Goal: Task Accomplishment & Management: Use online tool/utility

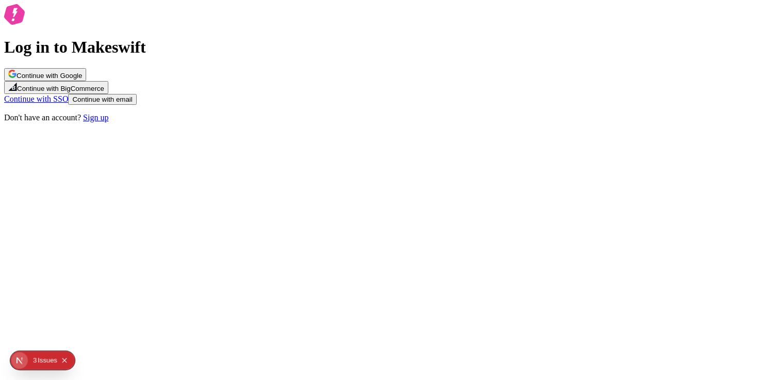
click at [17, 78] on icon "button" at bounding box center [12, 74] width 8 height 8
click at [86, 81] on button "Continue with Google" at bounding box center [45, 74] width 82 height 13
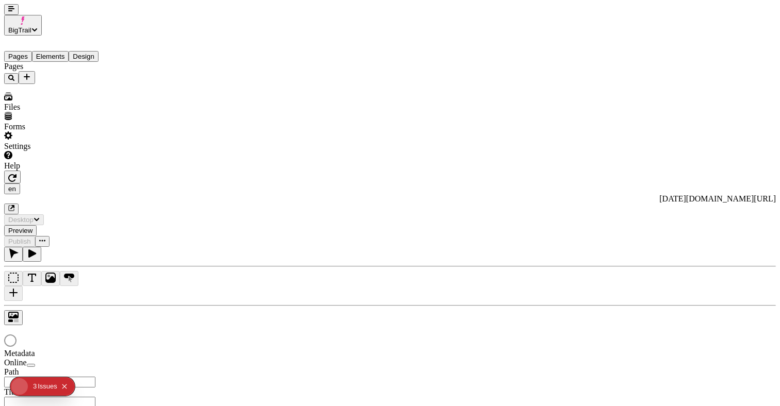
type input "/black-[DATE]-3"
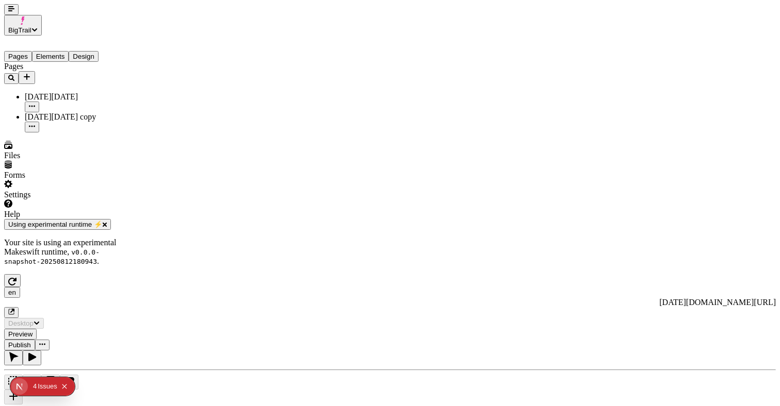
click at [64, 388] on icon "Collapse issues badge" at bounding box center [64, 387] width 6 height 6
click at [8, 12] on icon "button" at bounding box center [11, 9] width 6 height 6
click at [107, 227] on icon "button" at bounding box center [105, 225] width 4 height 4
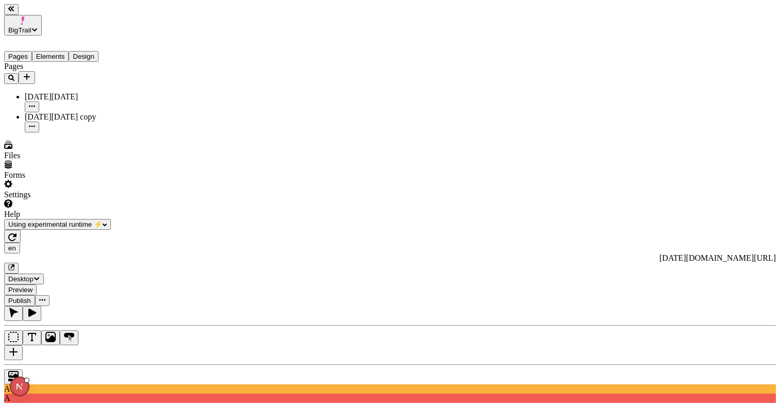
click at [19, 12] on button "button" at bounding box center [11, 9] width 14 height 11
click at [7, 15] on button "button" at bounding box center [11, 9] width 14 height 11
click at [52, 112] on div "[DATE][DATE] copy" at bounding box center [76, 116] width 103 height 9
click at [19, 15] on button "button" at bounding box center [11, 9] width 14 height 11
click at [9, 365] on div at bounding box center [390, 375] width 772 height 20
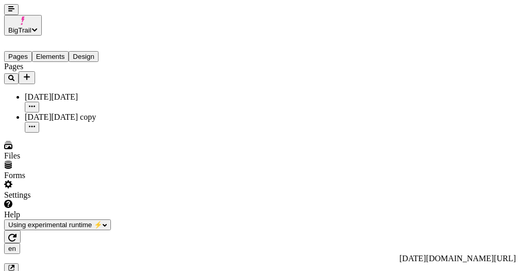
click at [54, 243] on div "en https://big-trails-core.vercel.app/black-friday" at bounding box center [260, 258] width 512 height 31
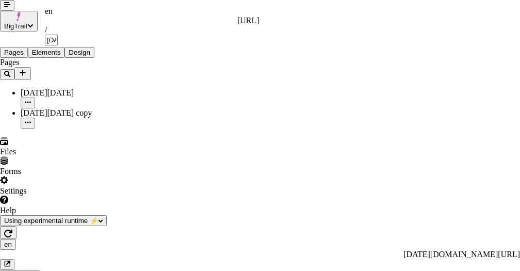
click at [54, 11] on div "en" at bounding box center [152, 11] width 215 height 9
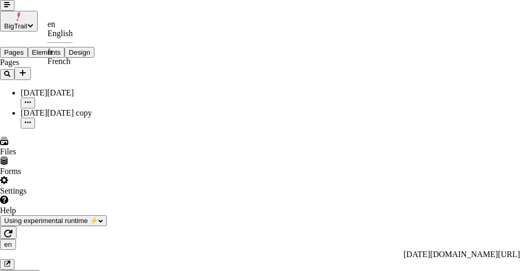
click at [73, 51] on div "fr French" at bounding box center [59, 56] width 25 height 19
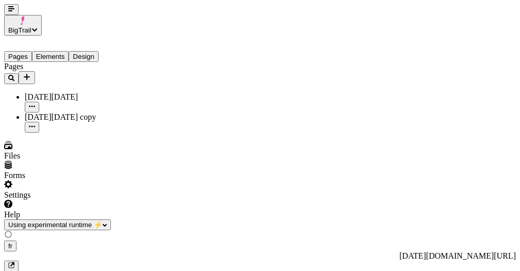
type input "/black-friday-3"
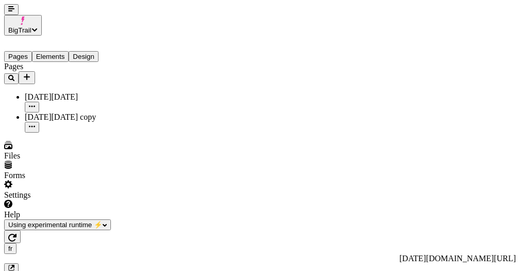
click at [8, 11] on icon "button" at bounding box center [11, 8] width 6 height 5
click at [35, 103] on icon "button" at bounding box center [32, 106] width 6 height 6
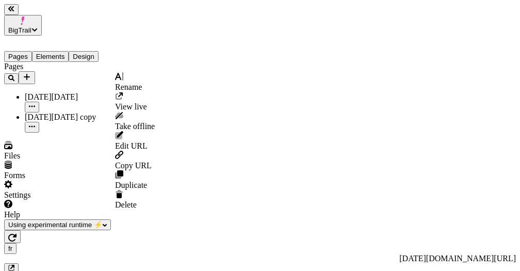
click at [141, 181] on span "Duplicate" at bounding box center [131, 185] width 32 height 9
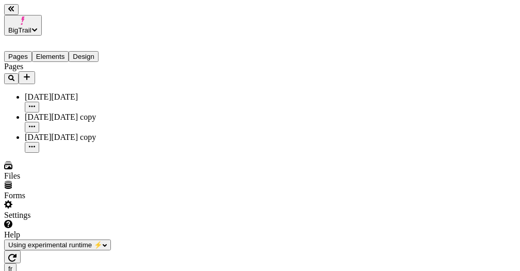
click at [19, 9] on button "button" at bounding box center [11, 9] width 14 height 11
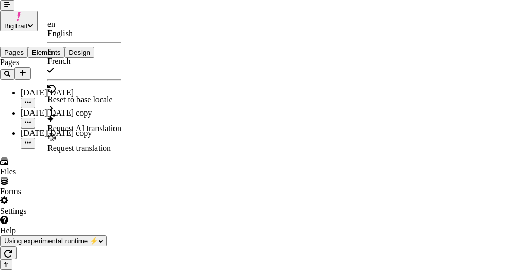
click at [61, 27] on div "en" at bounding box center [84, 24] width 74 height 9
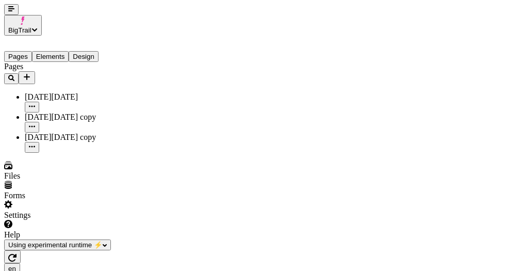
type input "/black-[DATE]-4"
click at [4, 15] on button "button" at bounding box center [11, 9] width 14 height 11
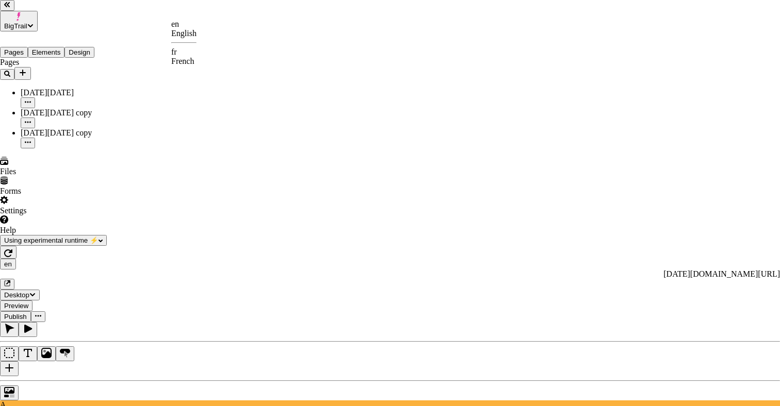
click at [197, 48] on div "fr French" at bounding box center [183, 56] width 25 height 19
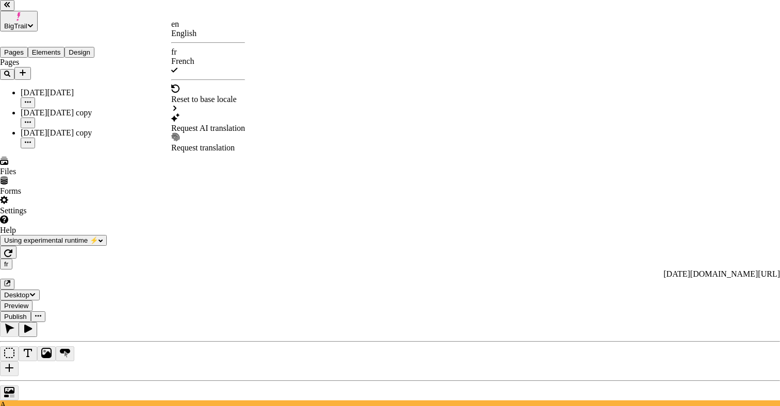
click at [226, 124] on div "Request AI translation" at bounding box center [208, 128] width 74 height 9
checkbox input "true"
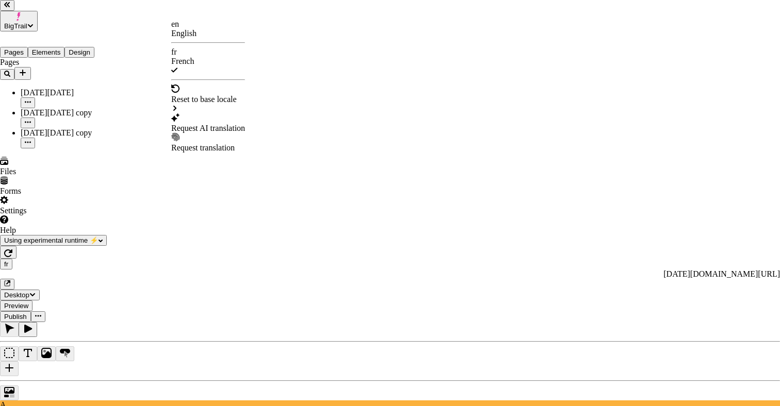
checkbox input "true"
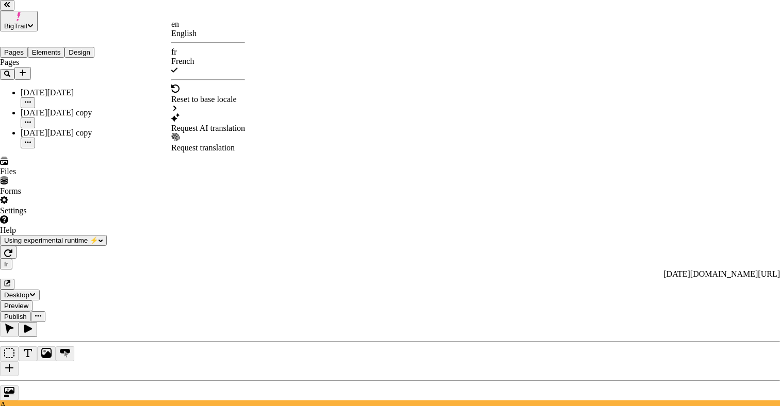
checkbox input "true"
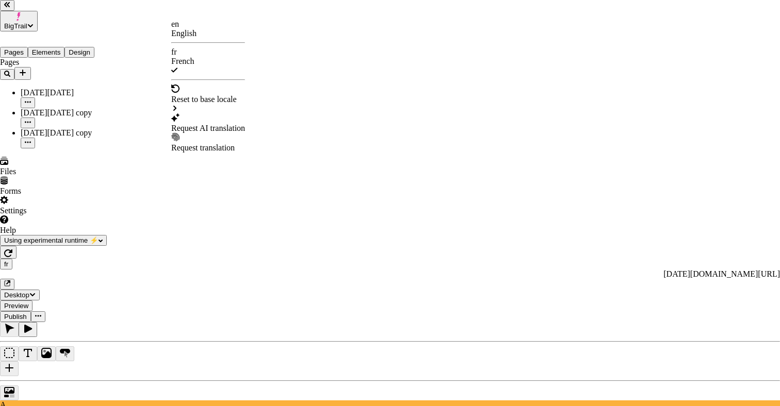
checkbox input "true"
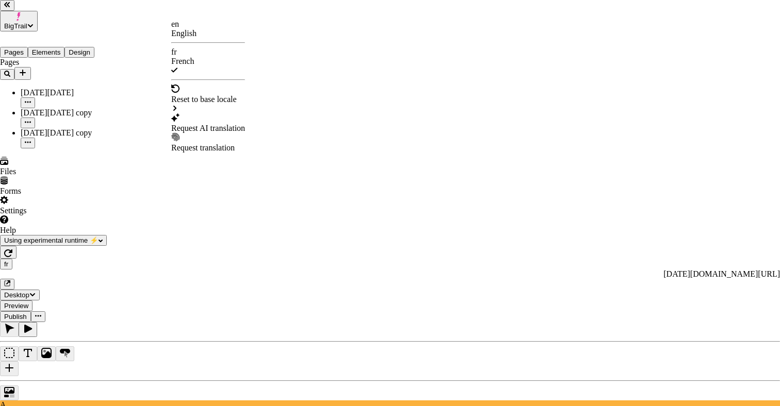
checkbox input "false"
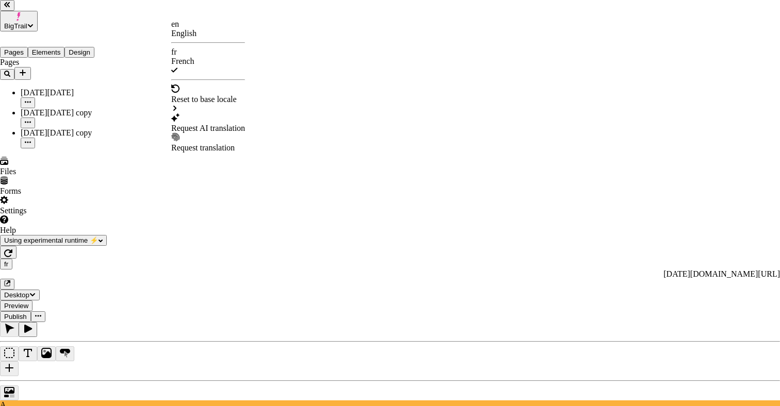
checkbox input "false"
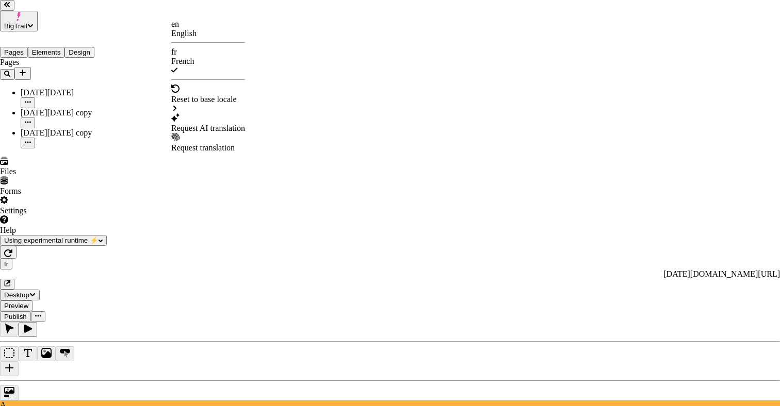
checkbox input "false"
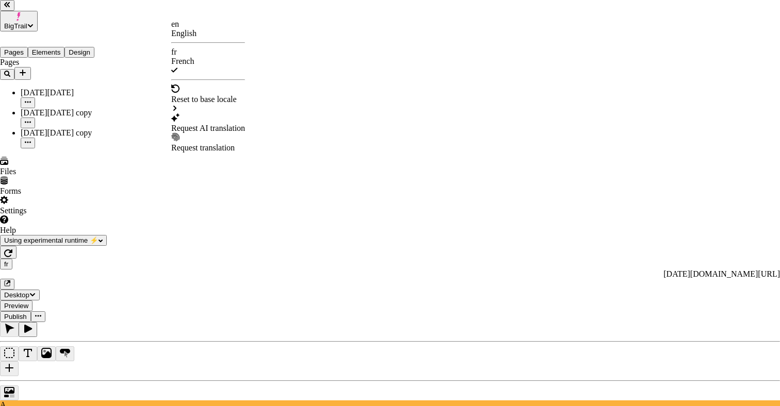
checkbox input "false"
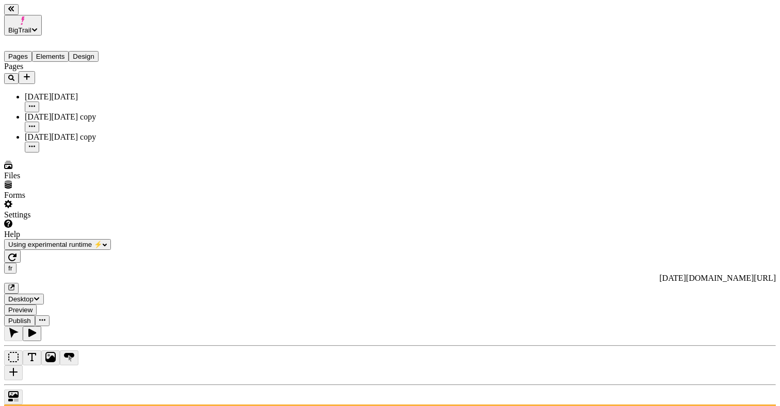
click at [17, 253] on icon "button" at bounding box center [12, 257] width 8 height 8
click at [35, 145] on icon "button" at bounding box center [32, 146] width 6 height 2
click at [151, 221] on div "Delete" at bounding box center [135, 231] width 40 height 20
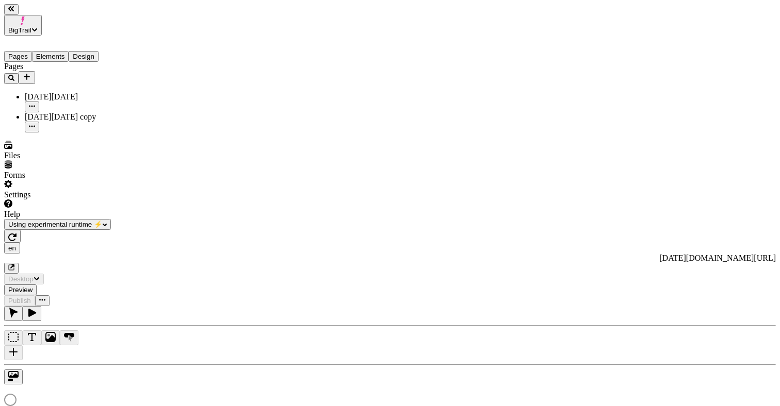
type input "/black-friday"
click at [35, 103] on icon "button" at bounding box center [32, 106] width 6 height 6
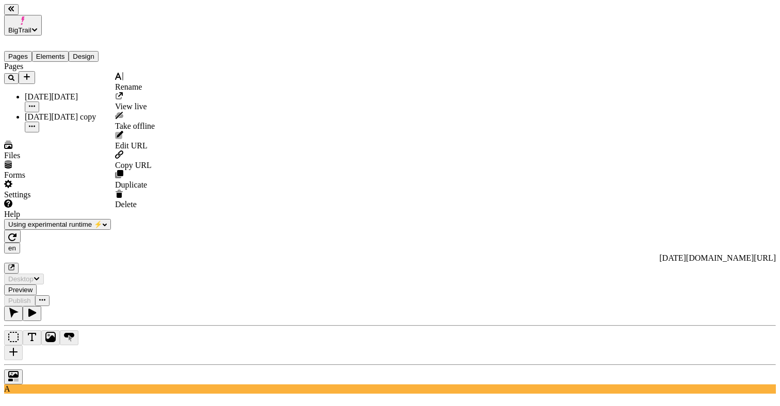
click at [137, 181] on span "Duplicate" at bounding box center [131, 185] width 32 height 9
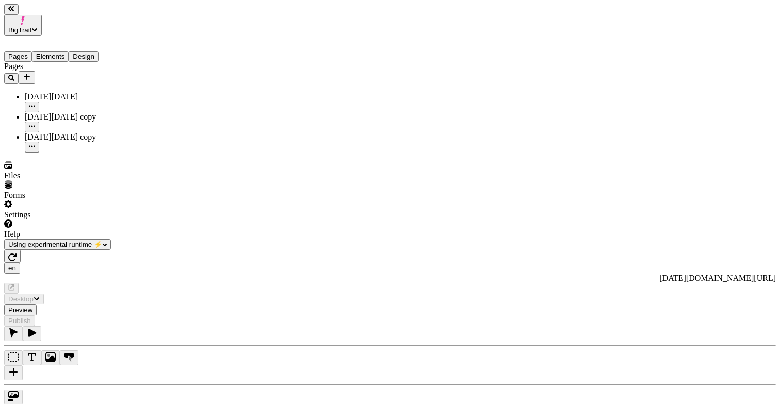
type input "/black-[DATE]-4"
click at [45, 133] on div "[DATE][DATE] copy" at bounding box center [76, 137] width 103 height 9
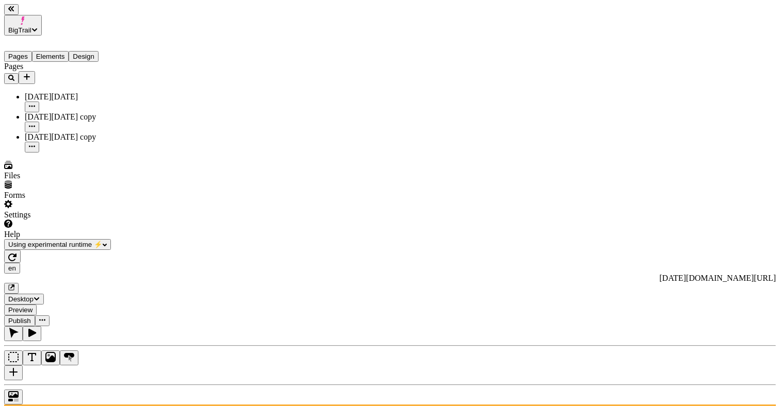
scroll to position [0, 5]
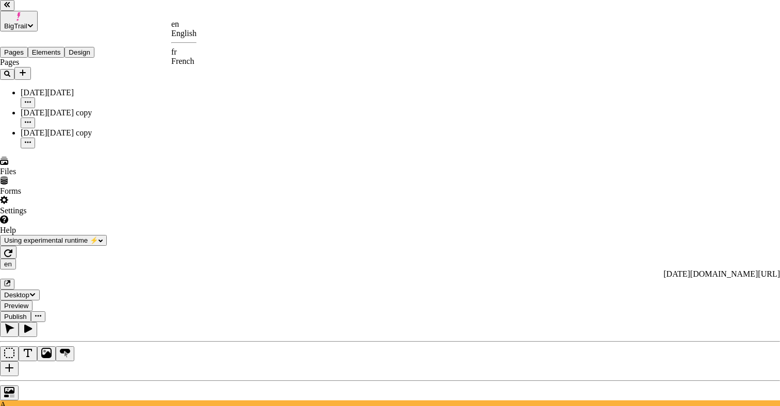
click at [197, 53] on div "fr" at bounding box center [183, 51] width 25 height 9
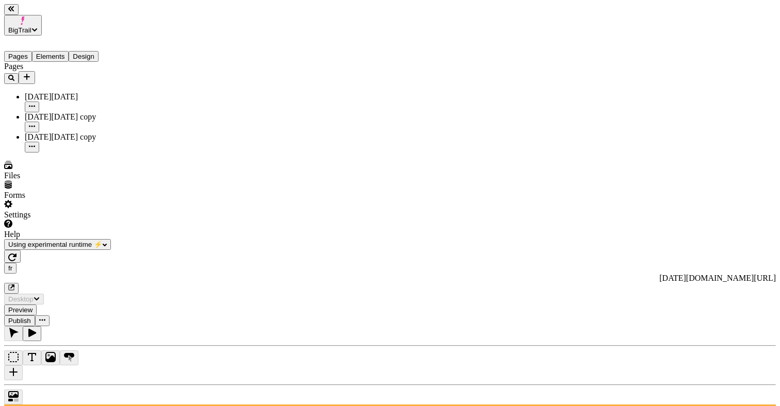
type input "/black-[DATE]-4"
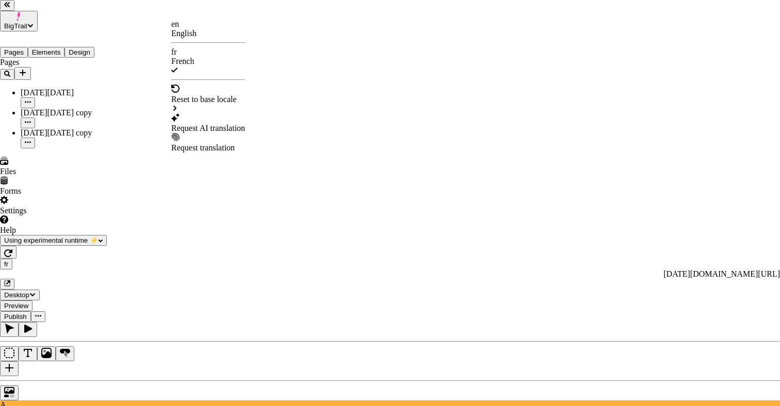
click at [215, 113] on div "Request AI translation" at bounding box center [208, 123] width 74 height 20
checkbox input "true"
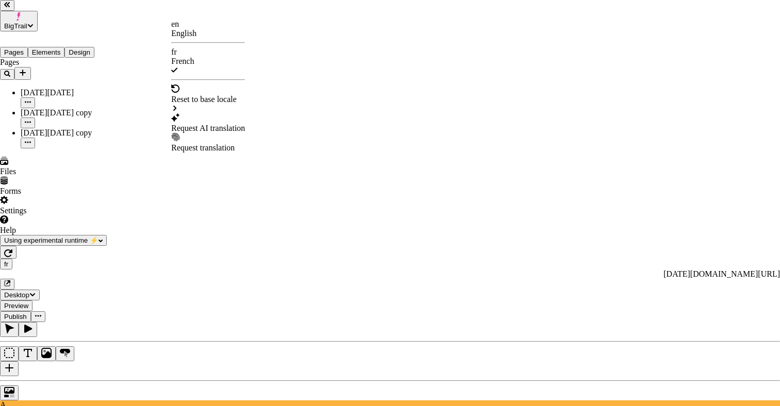
checkbox input "true"
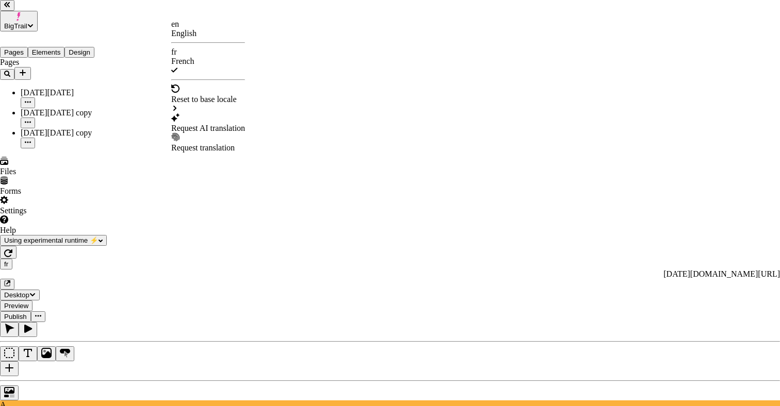
checkbox input "true"
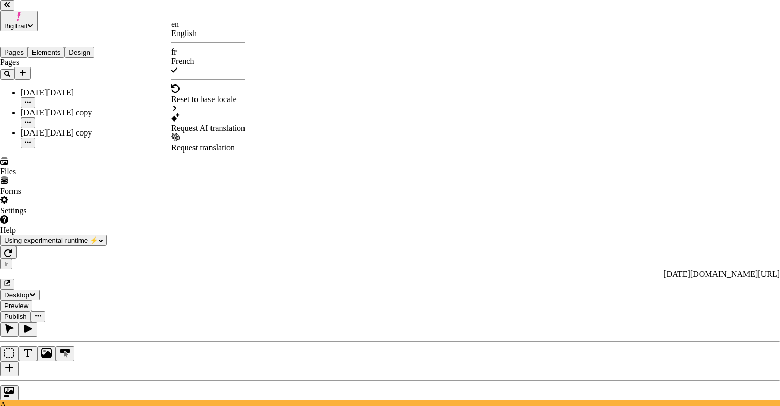
checkbox input "true"
checkbox input "false"
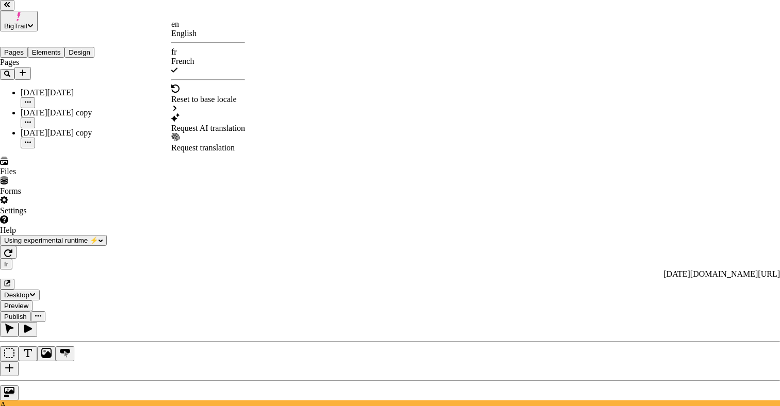
checkbox input "false"
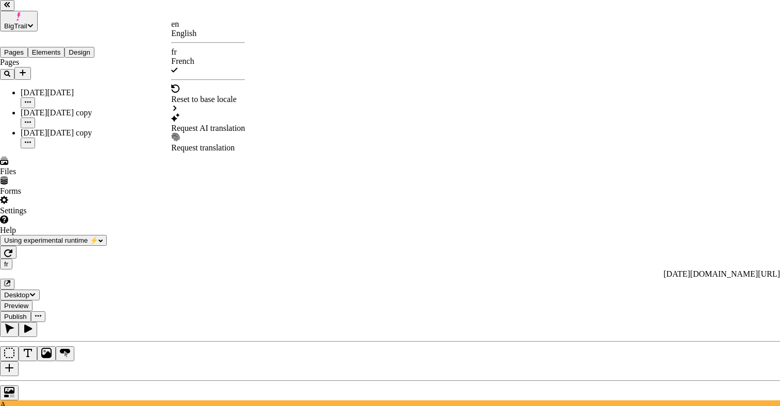
checkbox input "false"
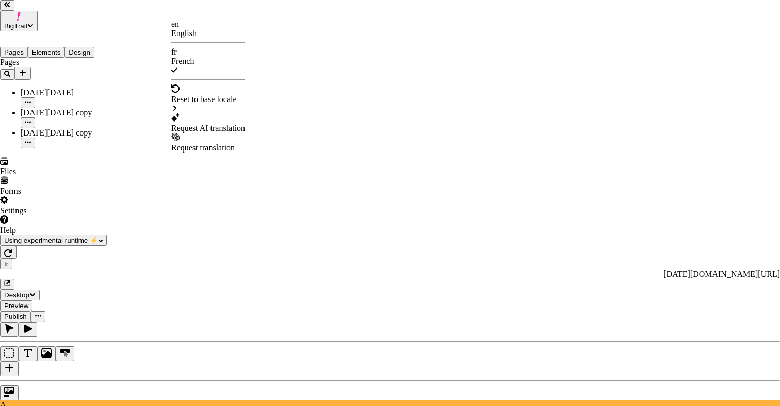
checkbox input "false"
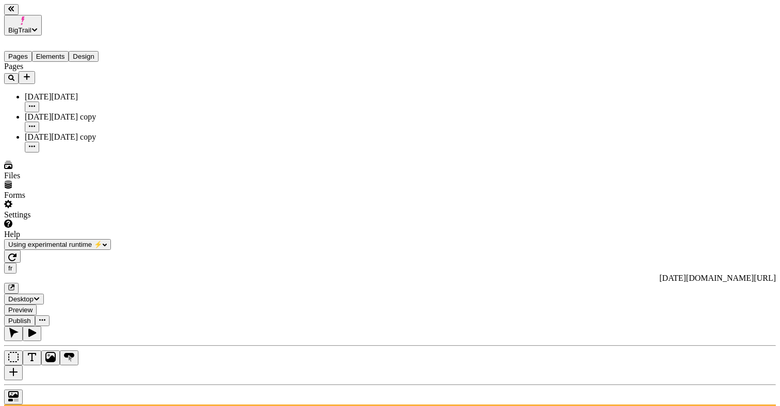
scroll to position [0, 0]
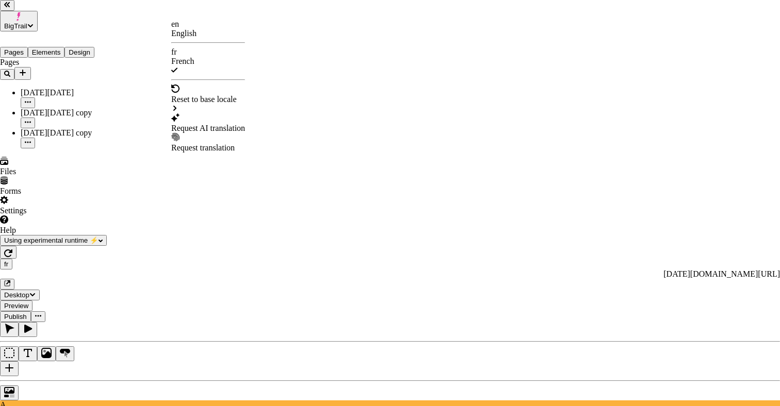
click at [195, 29] on div "en" at bounding box center [208, 24] width 74 height 9
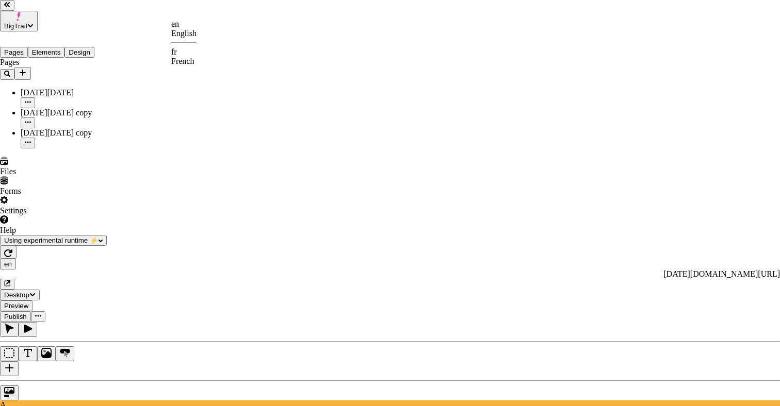
click at [197, 57] on div "French" at bounding box center [183, 61] width 25 height 9
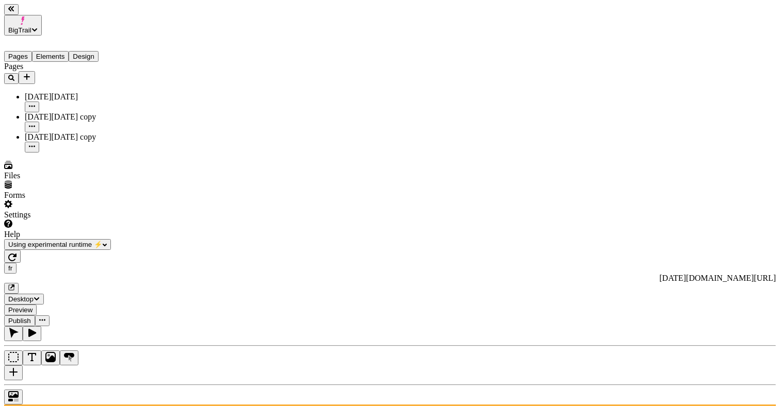
click at [174, 250] on div "fr https://big-trails-core.vercel.app/black-friday Desktop Preview Publish" at bounding box center [390, 288] width 772 height 76
click at [172, 263] on div "fr https://big-trails-core.vercel.app/black-friday" at bounding box center [390, 278] width 772 height 31
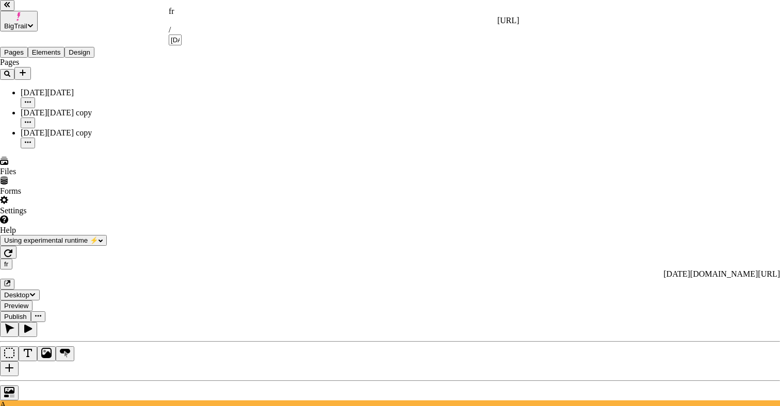
click at [174, 13] on div "fr" at bounding box center [344, 11] width 351 height 9
click at [181, 15] on div "fr" at bounding box center [344, 11] width 351 height 9
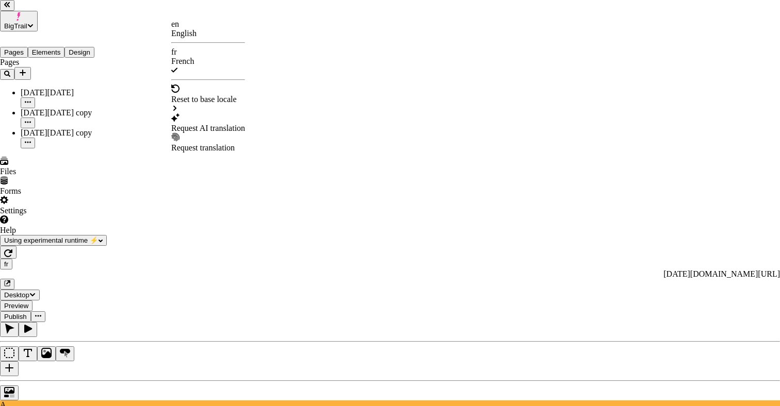
click at [245, 30] on div "en English" at bounding box center [208, 29] width 74 height 19
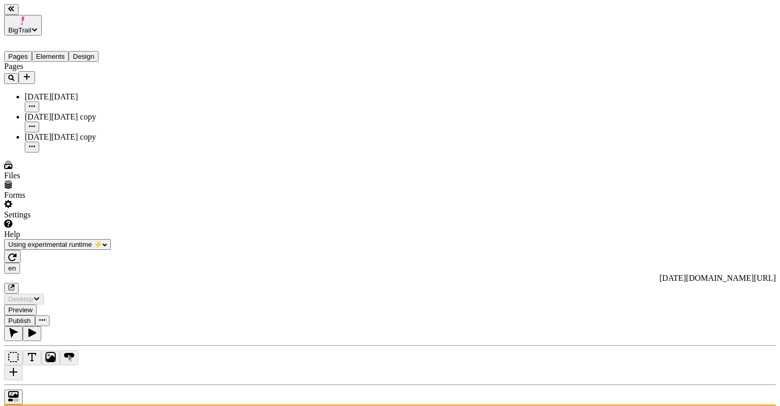
click at [31, 26] on span "BigTrail" at bounding box center [19, 30] width 23 height 8
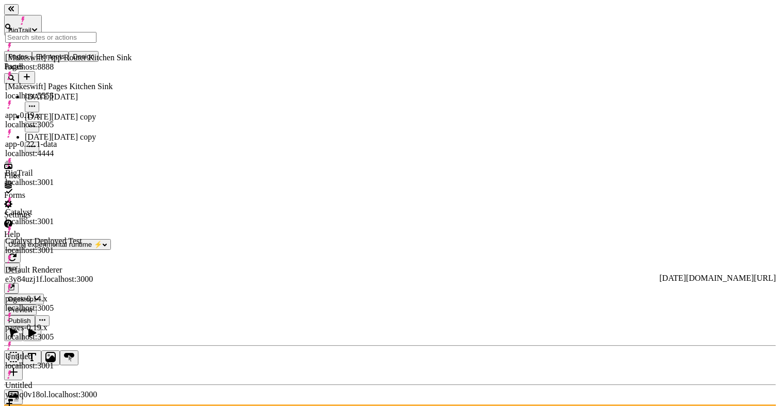
click at [132, 59] on div "[Makeswift] App Router Kitchen Sink localhost:8888" at bounding box center [68, 57] width 126 height 29
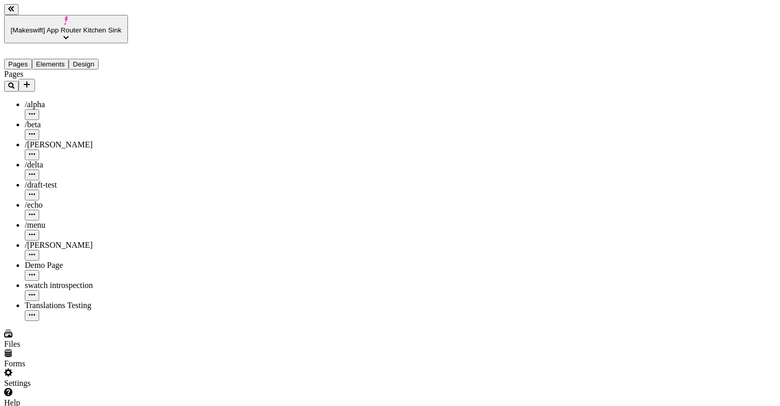
click at [89, 26] on span "[Makeswift] App Router Kitchen Sink" at bounding box center [66, 30] width 111 height 8
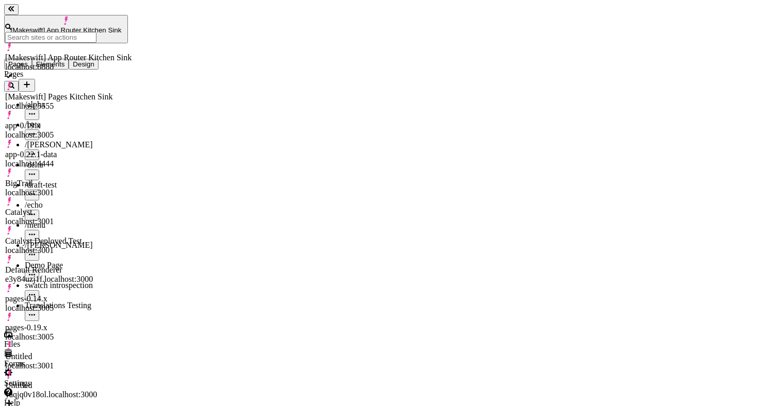
click at [89, 26] on span "[Makeswift] App Router Kitchen Sink" at bounding box center [66, 30] width 111 height 8
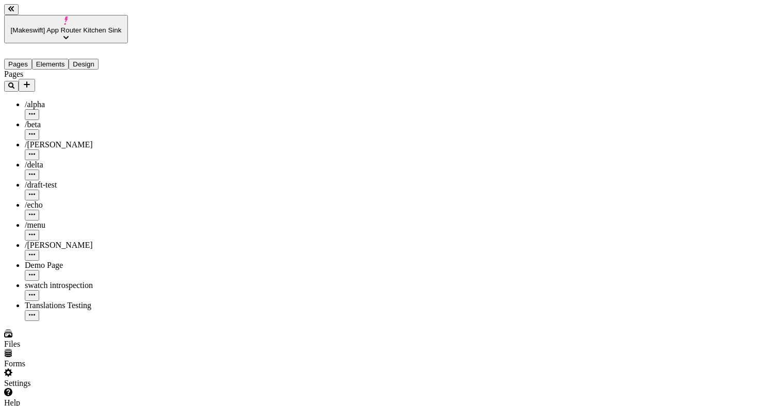
click at [89, 26] on span "[Makeswift] App Router Kitchen Sink" at bounding box center [66, 30] width 111 height 8
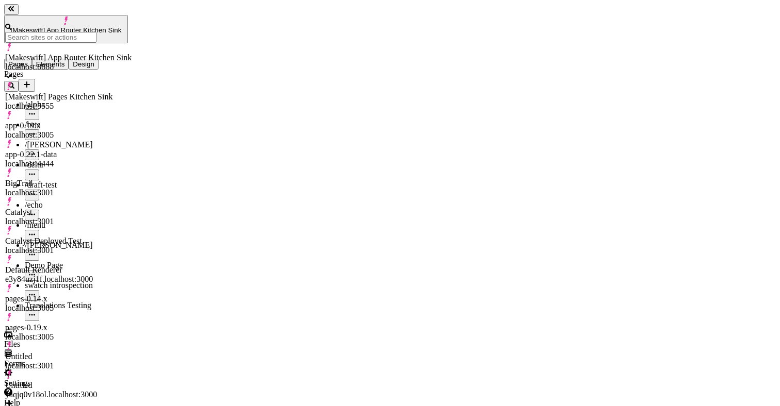
click at [95, 179] on div "BigTrail localhost:3001" at bounding box center [68, 188] width 126 height 19
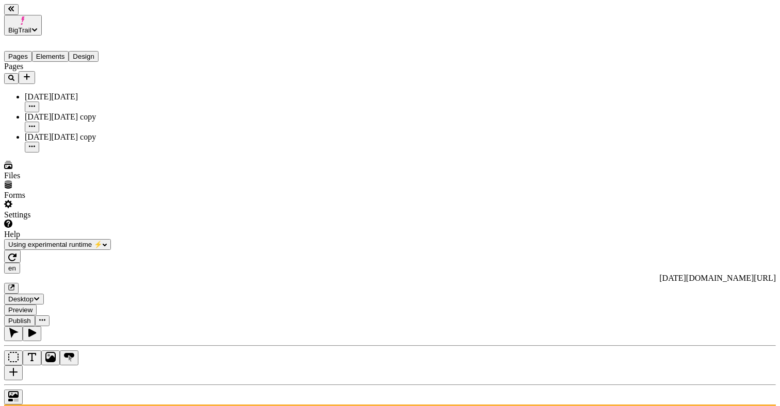
click at [37, 328] on icon "button" at bounding box center [32, 333] width 10 height 10
click at [19, 328] on icon "button" at bounding box center [13, 333] width 10 height 10
type input "72"
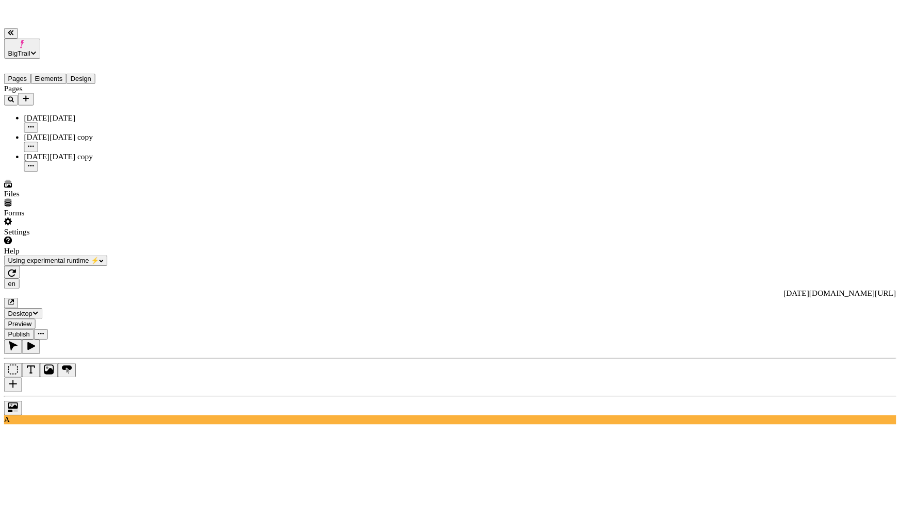
scroll to position [0, 0]
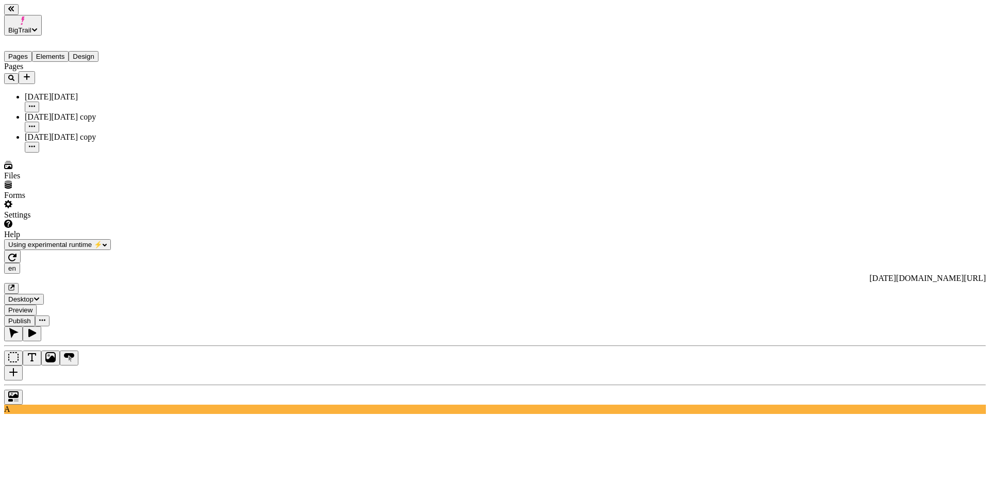
click at [53, 153] on div "Pages Black Friday Black Friday copy Black Friday copy" at bounding box center [66, 107] width 124 height 91
click at [14, 12] on icon "button" at bounding box center [11, 9] width 6 height 6
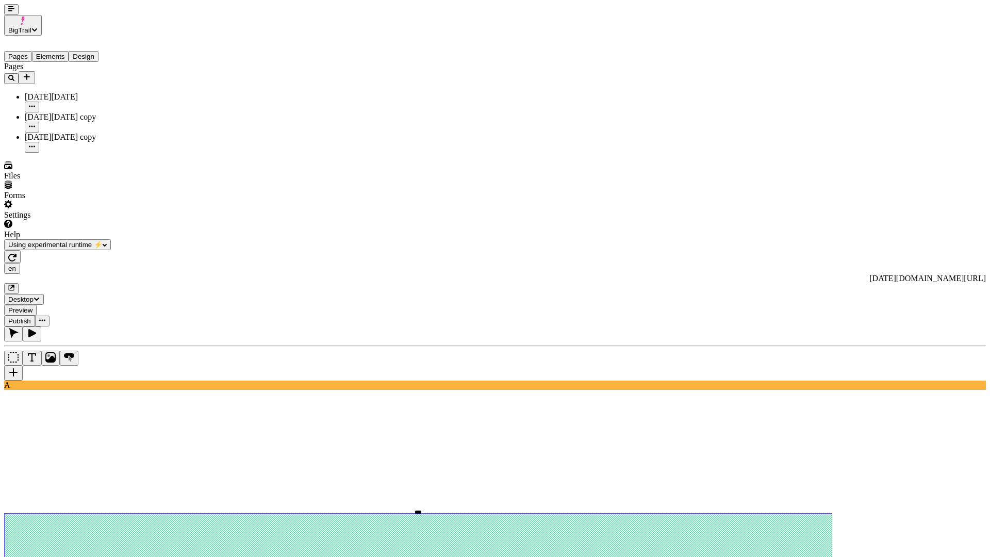
click at [7, 326] on div "A" at bounding box center [495, 357] width 982 height 63
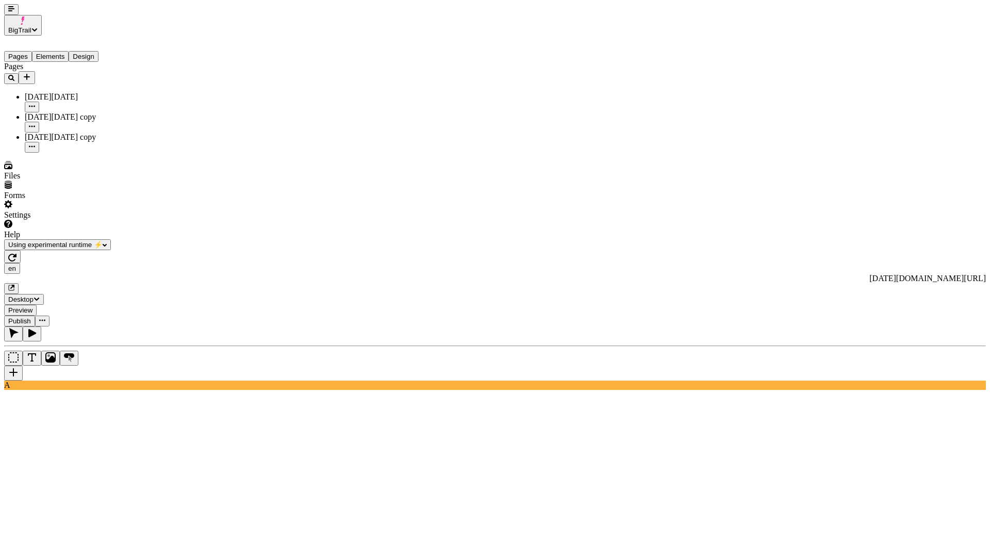
click at [12, 326] on div "A" at bounding box center [495, 357] width 982 height 63
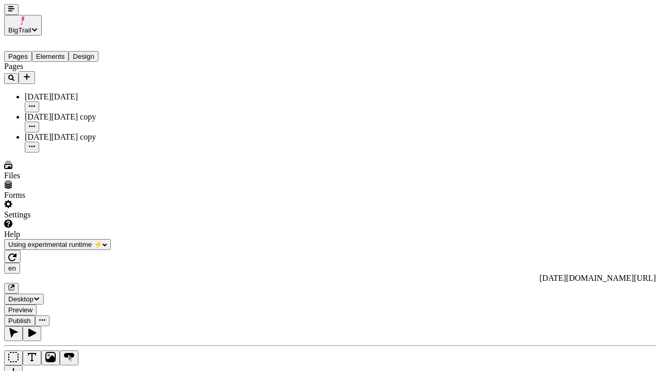
scroll to position [0, 78]
click at [4, 326] on div "A" at bounding box center [330, 370] width 652 height 88
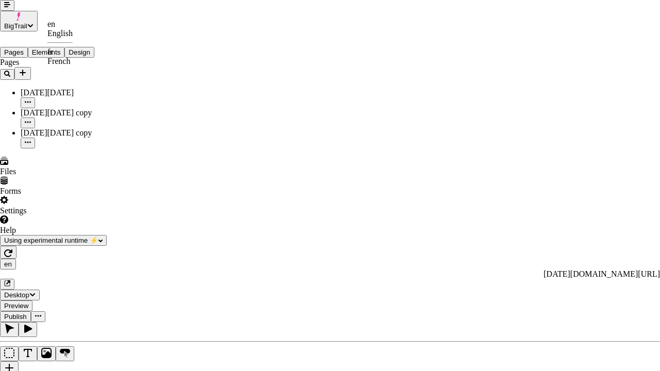
click at [73, 55] on div "fr" at bounding box center [59, 51] width 25 height 9
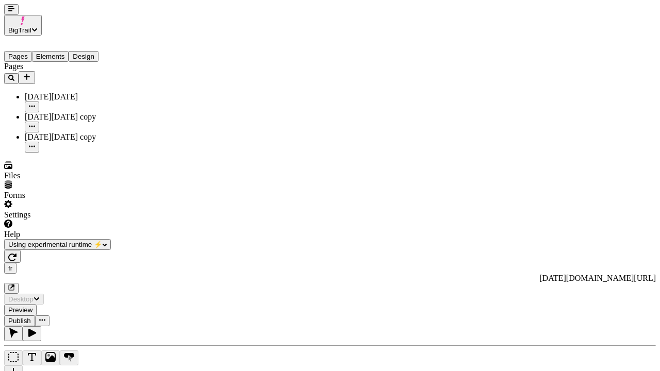
click at [11, 15] on button "button" at bounding box center [11, 9] width 14 height 11
click at [19, 15] on button "button" at bounding box center [11, 9] width 14 height 11
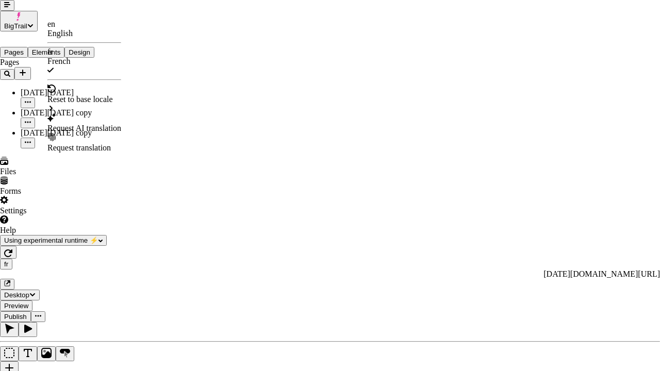
click at [84, 124] on div "Request AI translation" at bounding box center [84, 128] width 74 height 9
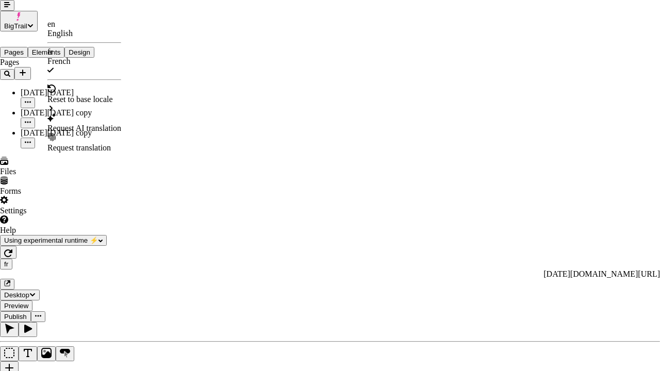
click at [91, 124] on div "Request AI translation" at bounding box center [84, 128] width 74 height 9
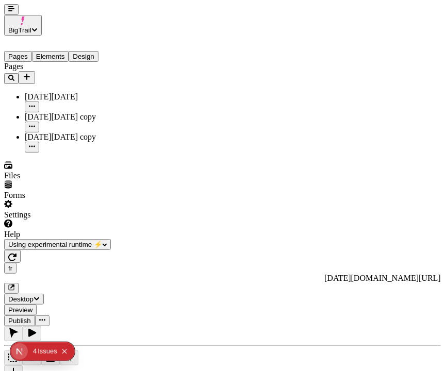
click at [68, 350] on icon "Collapse issues badge" at bounding box center [64, 352] width 6 height 6
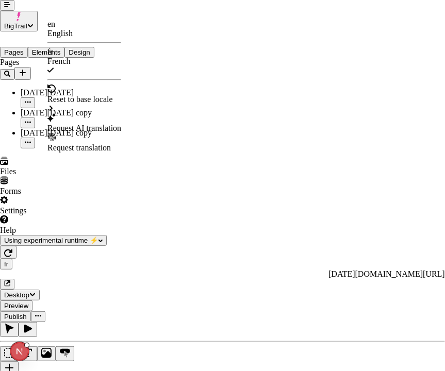
click at [77, 124] on div "Request AI translation" at bounding box center [84, 128] width 74 height 9
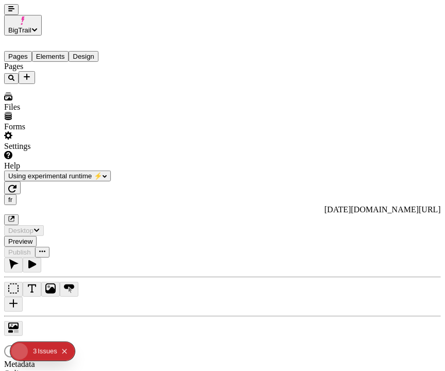
type input "/black-[DATE]-4"
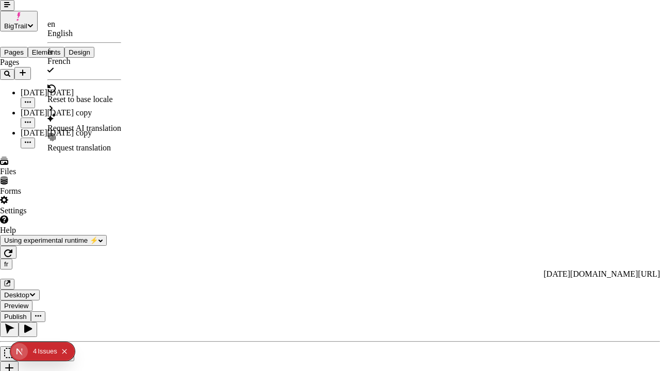
click at [75, 124] on div "Request AI translation" at bounding box center [84, 128] width 74 height 9
checkbox input "true"
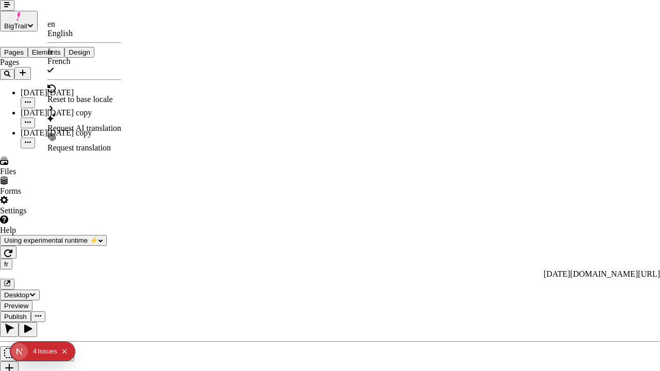
checkbox input "true"
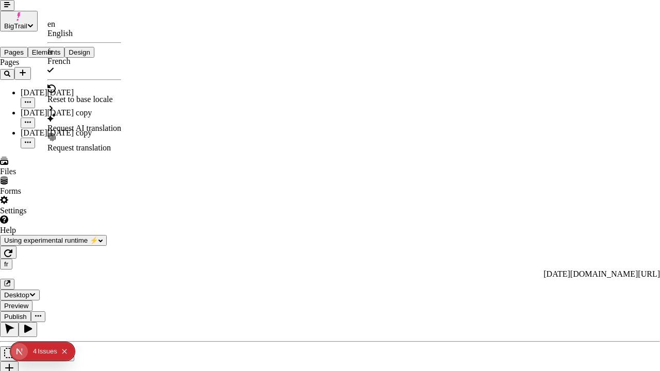
checkbox input "true"
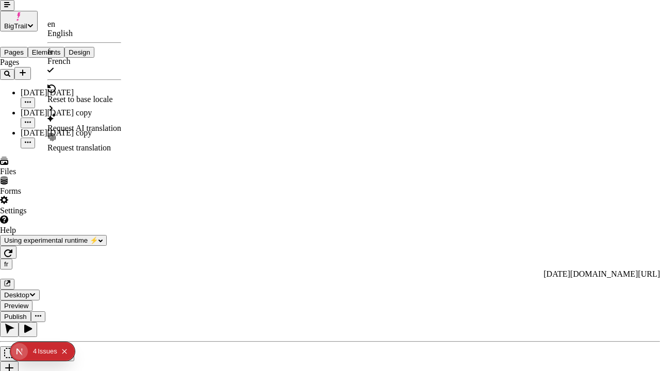
checkbox input "true"
checkbox input "false"
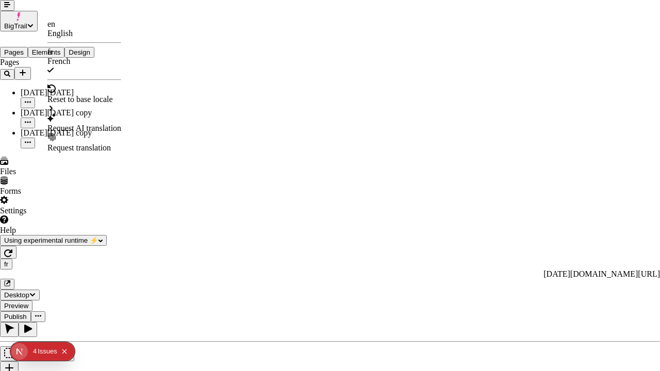
checkbox input "false"
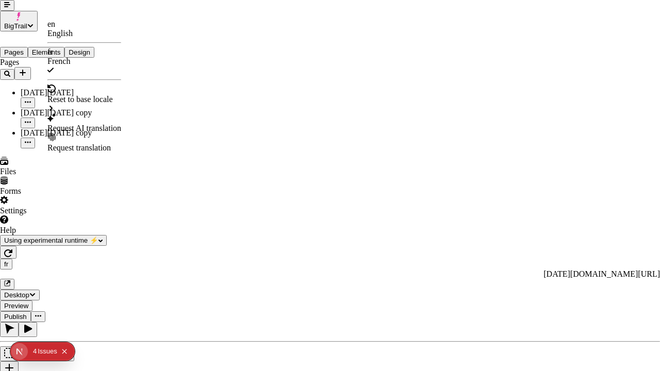
checkbox input "false"
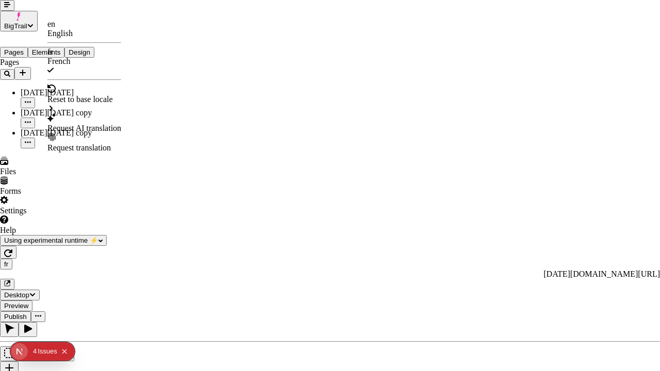
checkbox input "false"
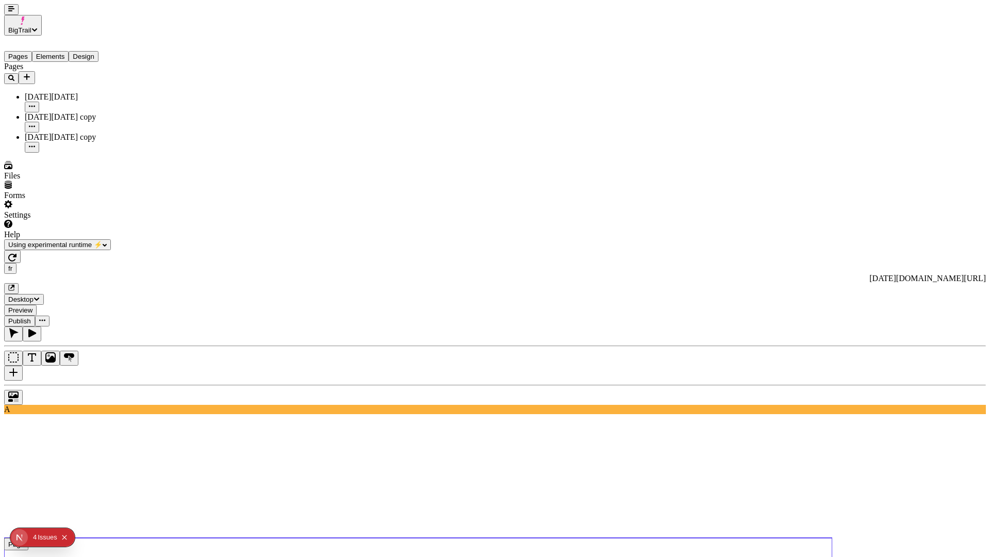
click at [67, 371] on icon "Collapse issues badge" at bounding box center [64, 537] width 6 height 6
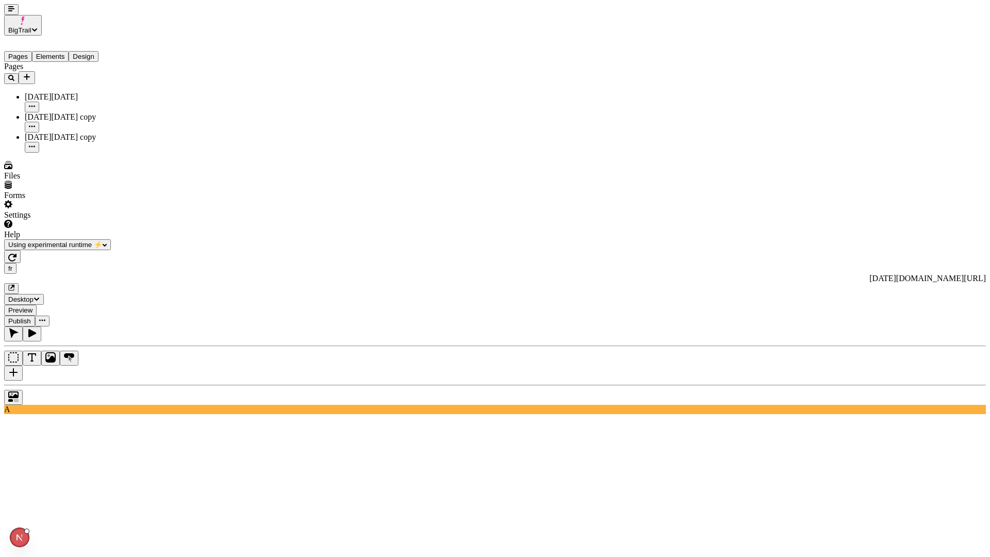
click at [8, 12] on icon "button" at bounding box center [11, 9] width 6 height 6
click at [59, 249] on span "Using experimental runtime ⚡️" at bounding box center [55, 245] width 94 height 8
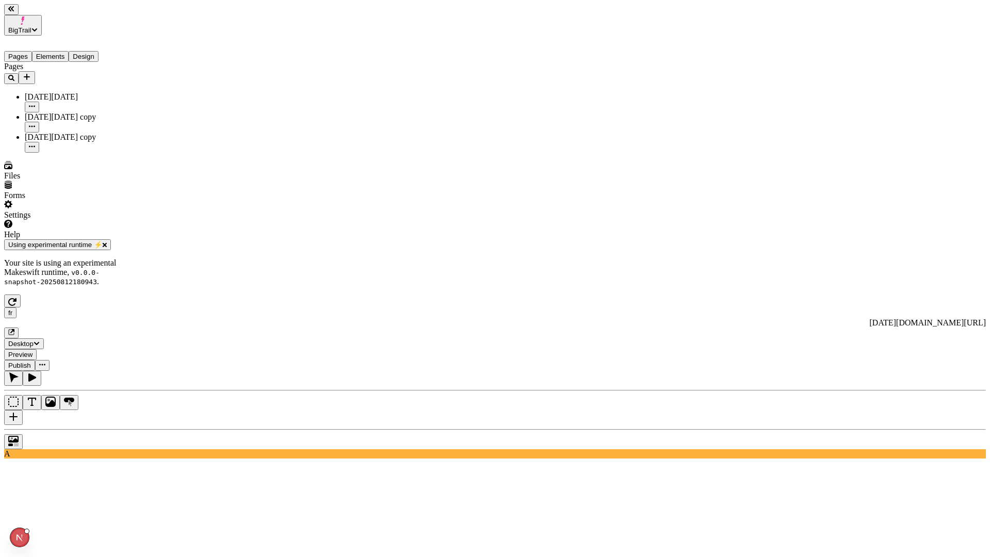
click at [86, 249] on span "Using experimental runtime ⚡️" at bounding box center [55, 245] width 94 height 8
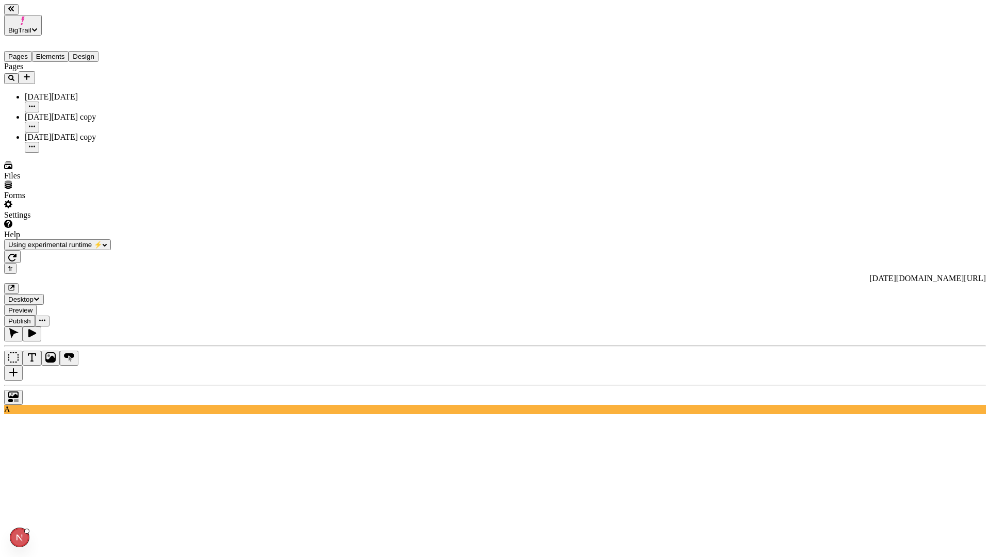
click at [42, 21] on button "BigTrail" at bounding box center [23, 25] width 38 height 21
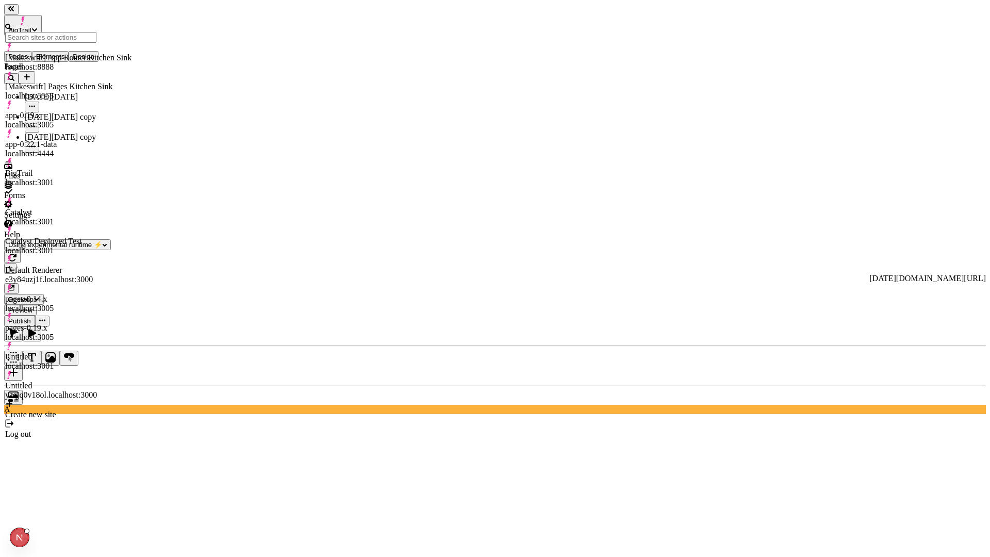
click at [31, 26] on span "BigTrail" at bounding box center [19, 30] width 23 height 8
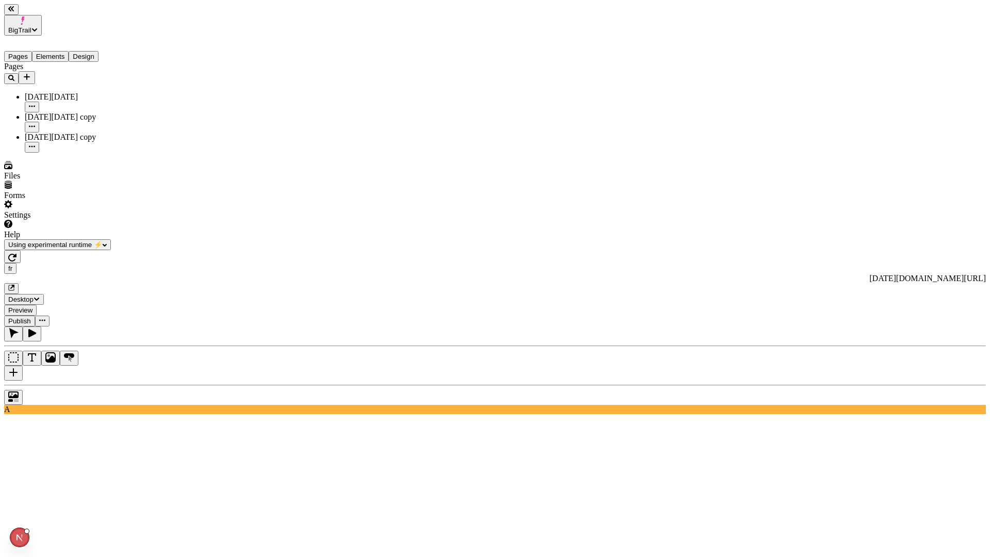
click at [51, 220] on div "Settings" at bounding box center [66, 210] width 124 height 20
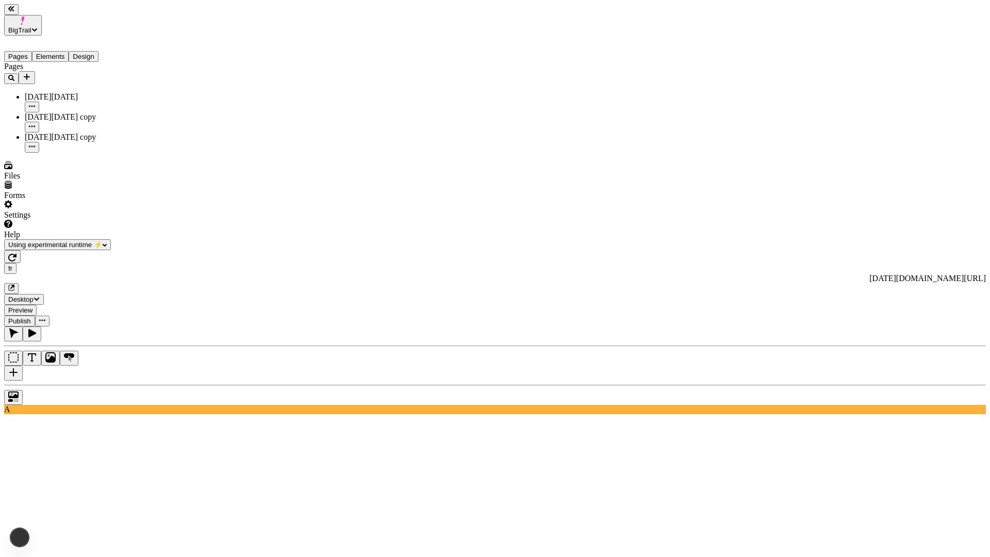
click at [90, 153] on div "Pages Black Friday Black Friday copy Black Friday copy" at bounding box center [66, 107] width 124 height 91
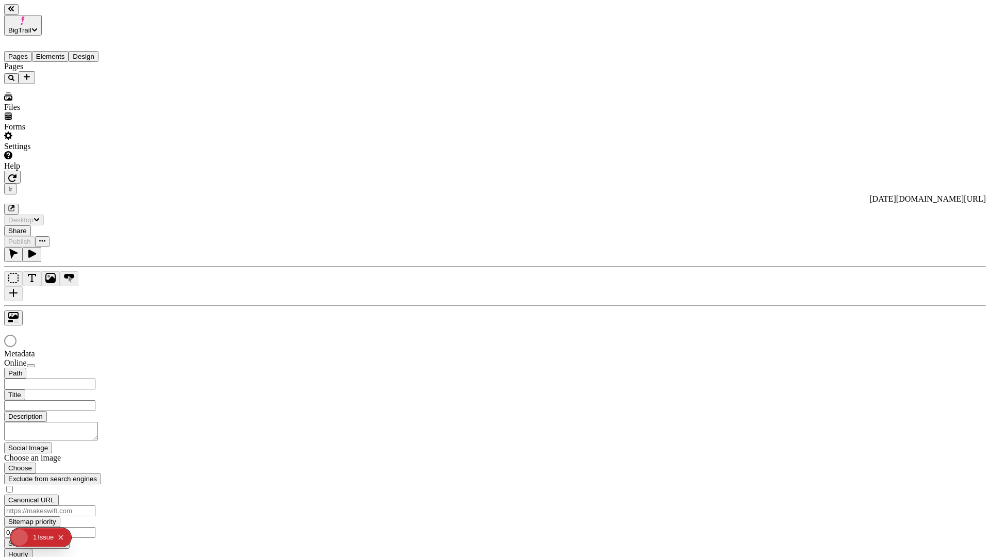
type input "/black-[DATE]-4"
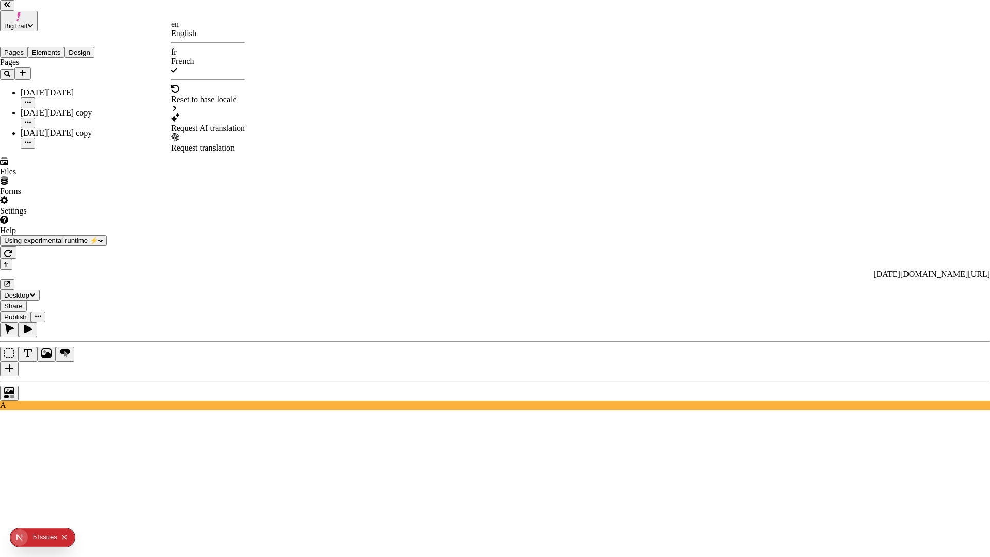
click at [233, 95] on div "Reset to base locale" at bounding box center [208, 99] width 74 height 9
click at [309, 119] on div "[DATE][DATE] copy" at bounding box center [306, 123] width 71 height 9
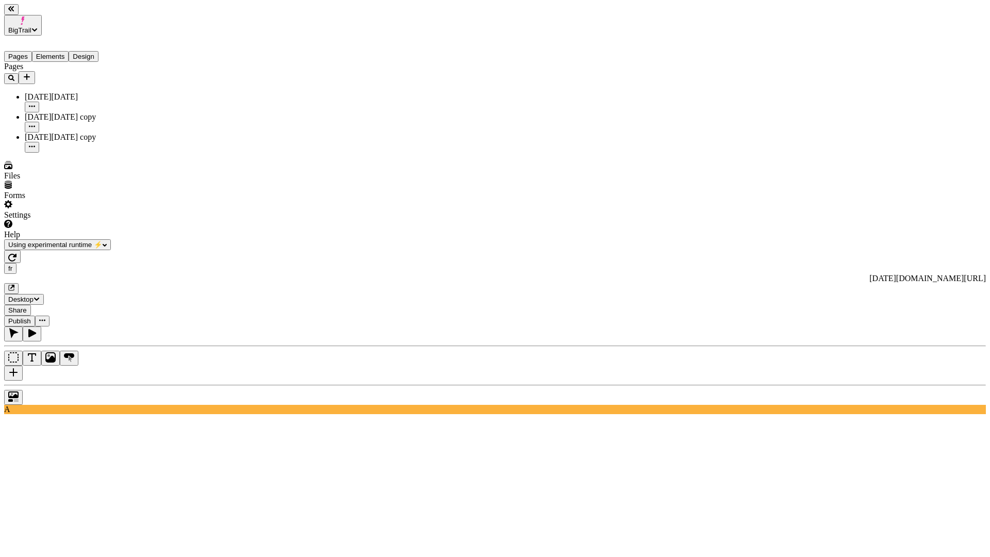
click at [14, 11] on icon "button" at bounding box center [11, 8] width 6 height 5
click at [10, 385] on div at bounding box center [495, 395] width 982 height 20
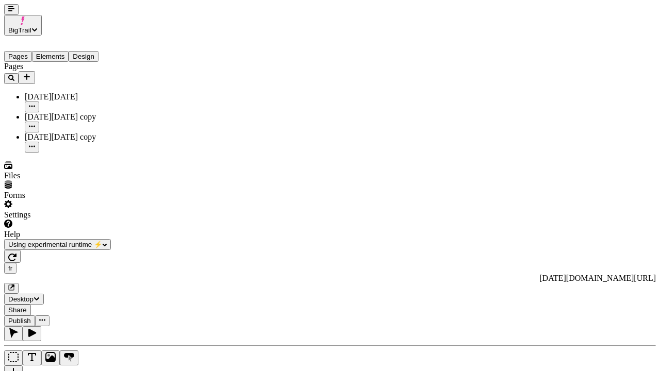
click at [535, 250] on div "fr [URL][DOMAIN_NAME][DATE] Desktop Share Publish" at bounding box center [330, 288] width 652 height 76
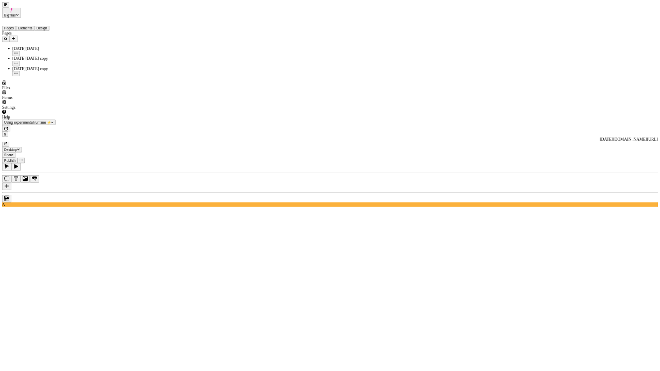
scroll to position [0, 0]
click at [24, 414] on div "A" at bounding box center [660, 370] width 1312 height 88
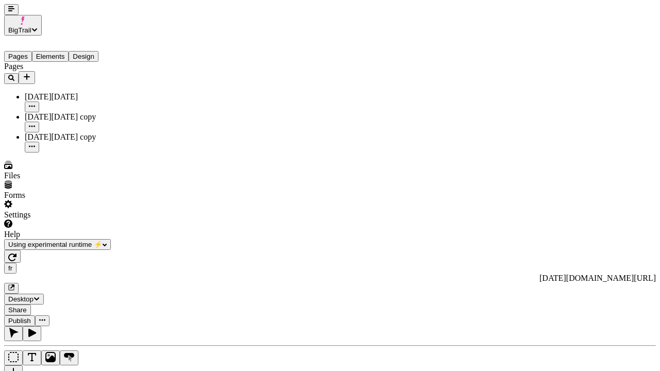
scroll to position [0, 70]
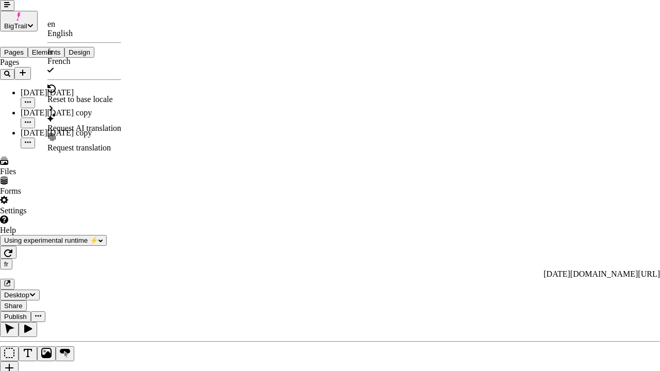
click at [83, 124] on div "Request AI translation" at bounding box center [84, 128] width 74 height 9
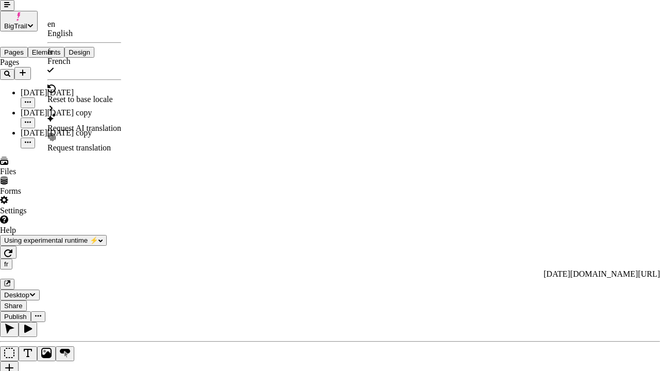
click at [84, 124] on div "Request AI translation" at bounding box center [84, 128] width 74 height 9
checkbox input "true"
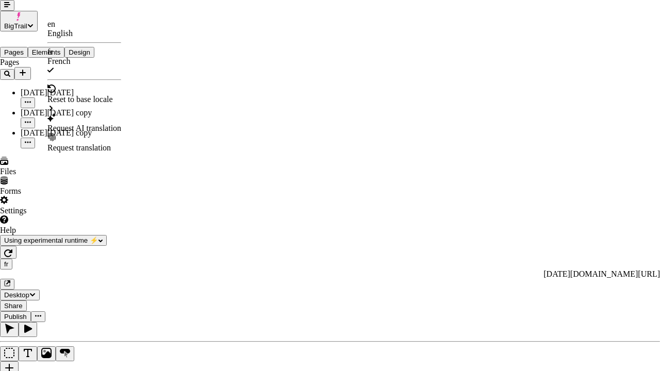
checkbox input "true"
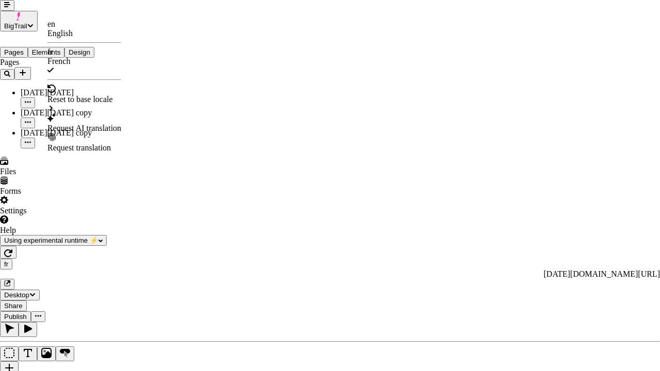
checkbox input "true"
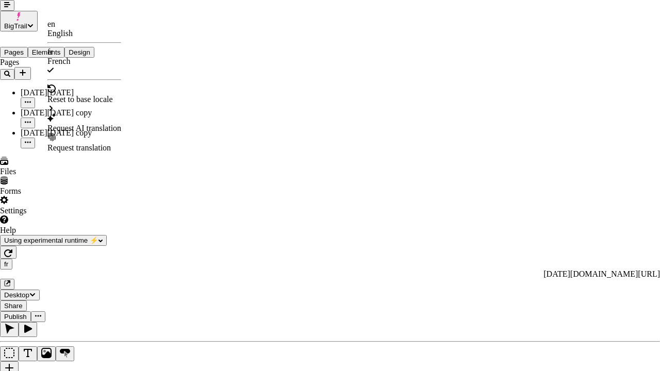
checkbox input "true"
checkbox input "false"
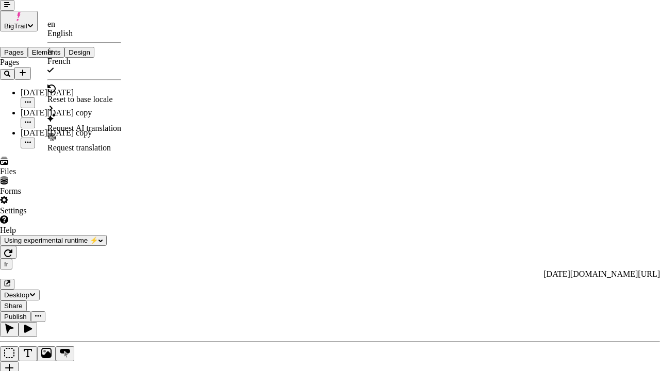
checkbox input "false"
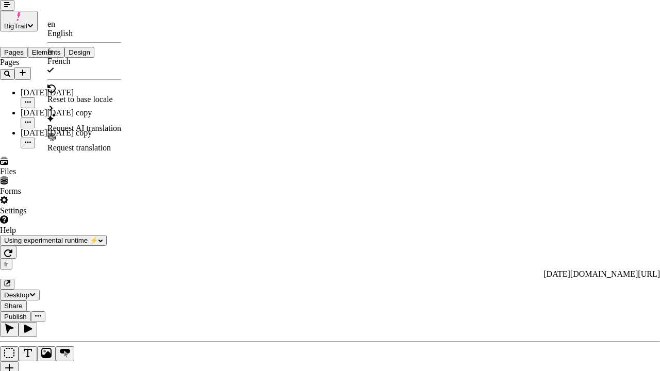
checkbox input "false"
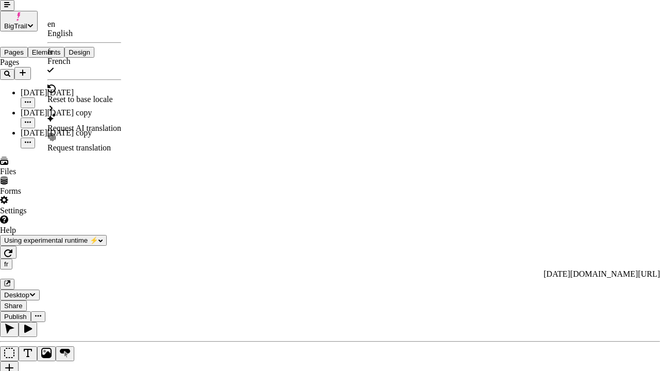
checkbox input "false"
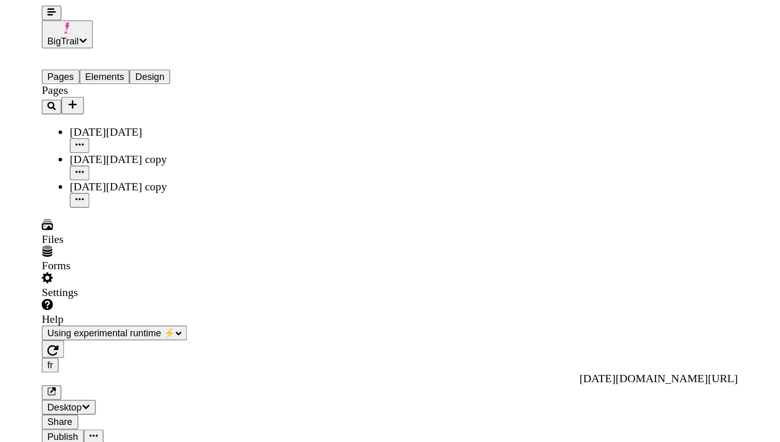
scroll to position [0, 0]
